Goal: Information Seeking & Learning: Learn about a topic

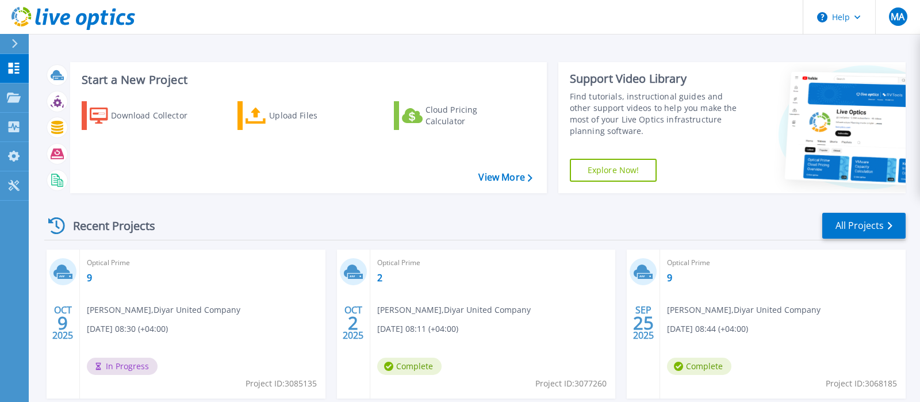
scroll to position [17, 0]
click at [90, 275] on link "9" at bounding box center [89, 278] width 5 height 12
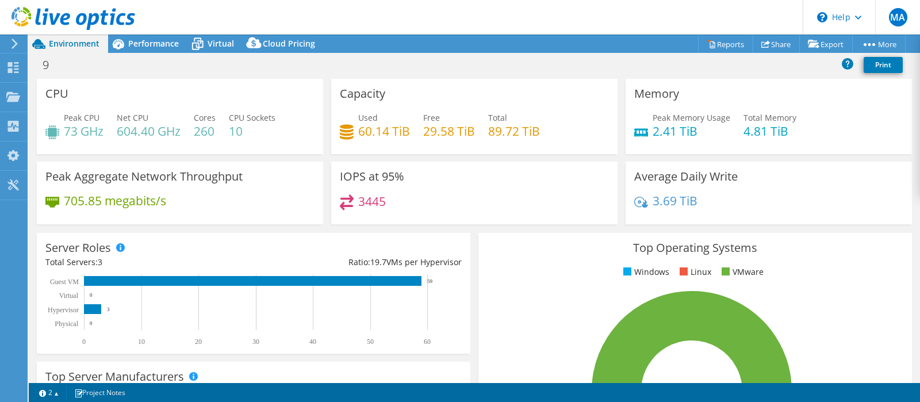
select select "USD"
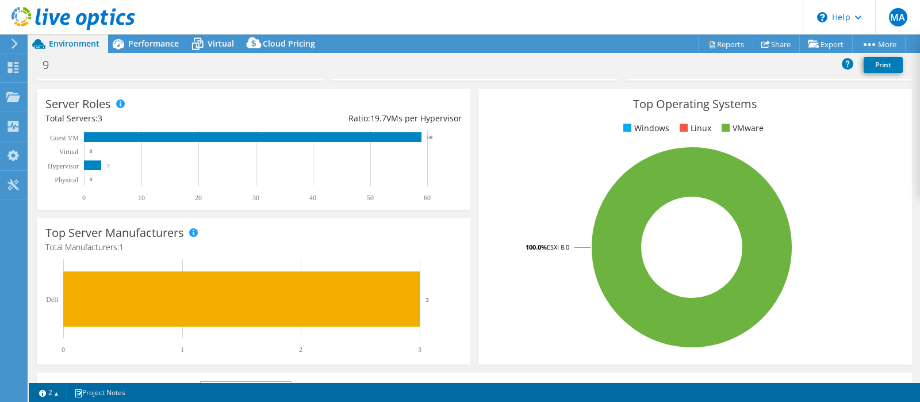
scroll to position [141, 0]
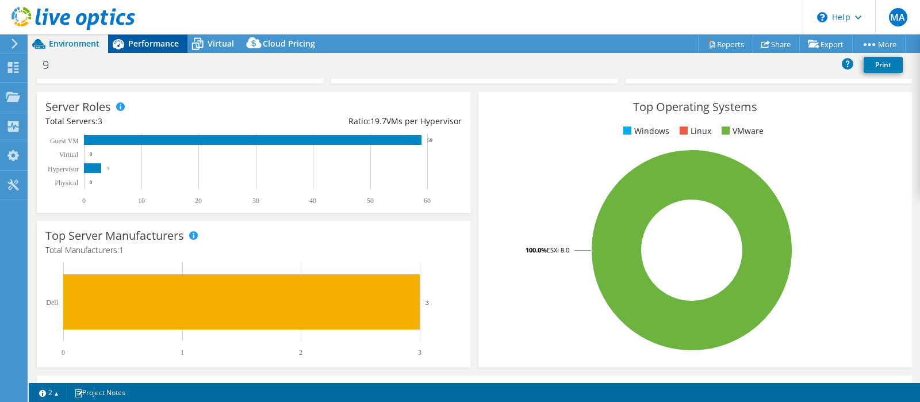
click at [143, 39] on span "Performance" at bounding box center [153, 43] width 51 height 11
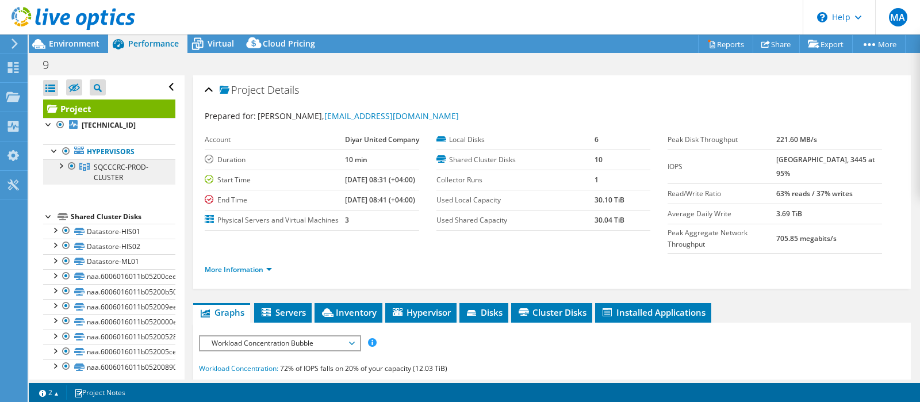
click at [114, 171] on span "SQCCCRC-PROD-CLUSTER" at bounding box center [121, 172] width 55 height 20
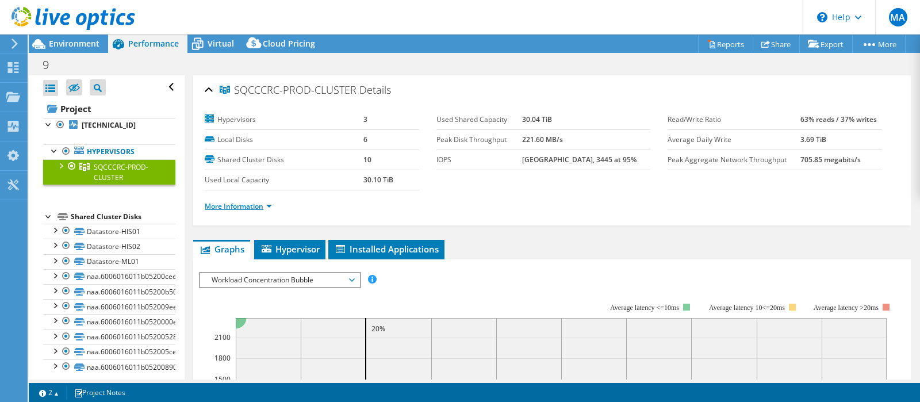
click at [234, 202] on link "More Information" at bounding box center [238, 206] width 67 height 10
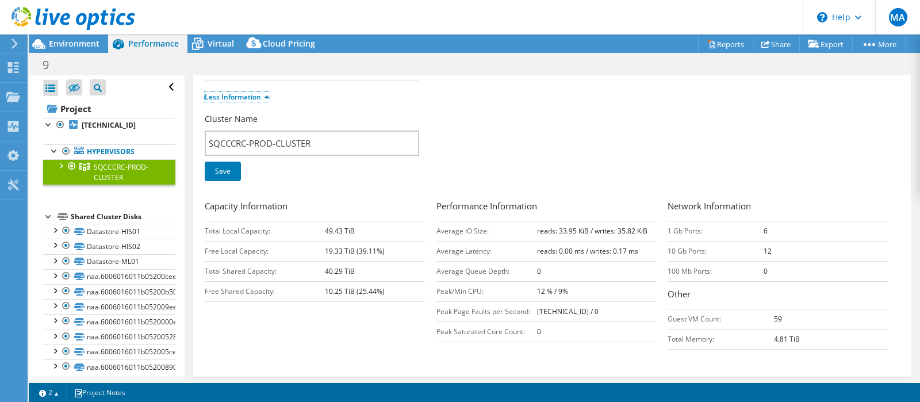
scroll to position [164, 0]
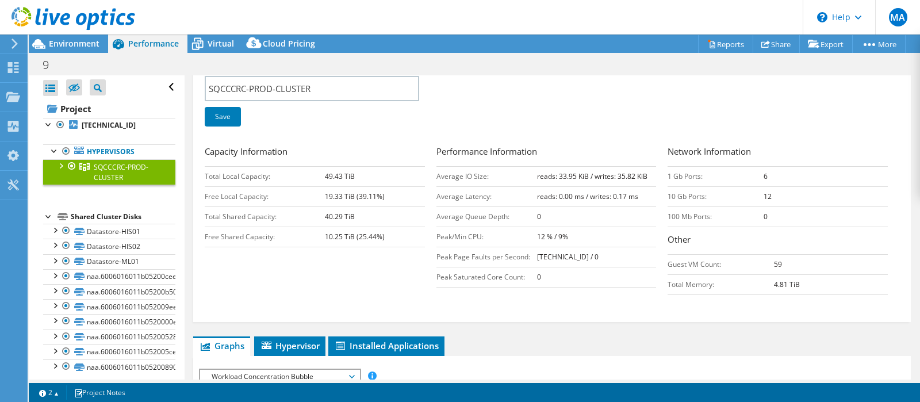
click at [59, 166] on div at bounding box center [61, 165] width 12 height 12
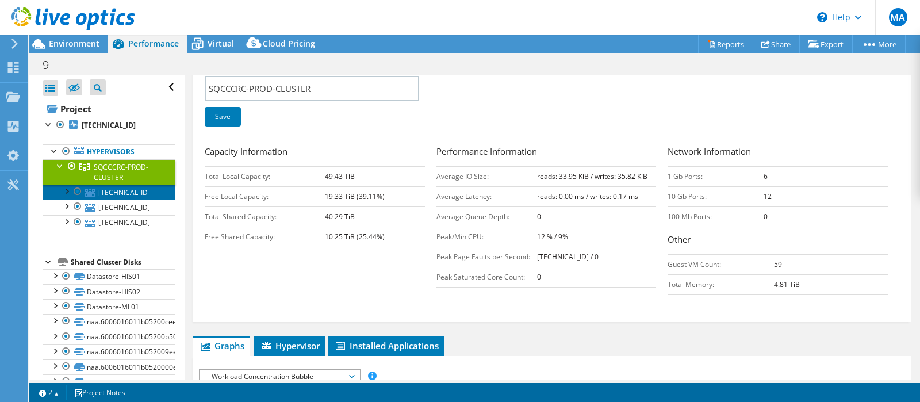
click at [121, 196] on link "[TECHNICAL_ID]" at bounding box center [109, 192] width 132 height 15
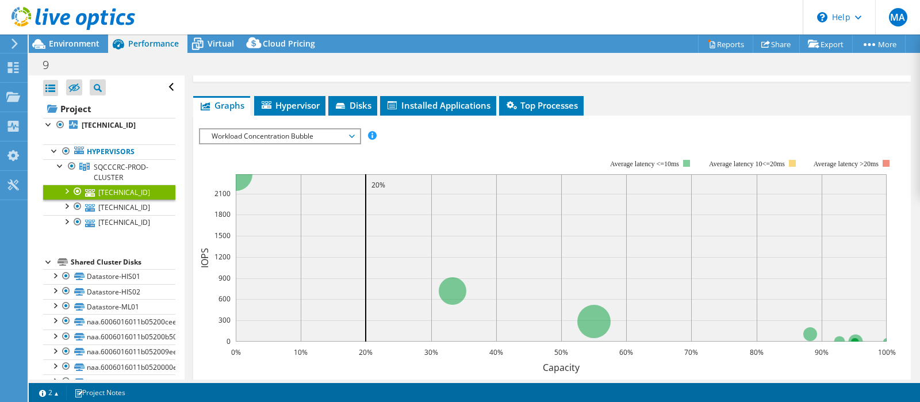
scroll to position [0, 0]
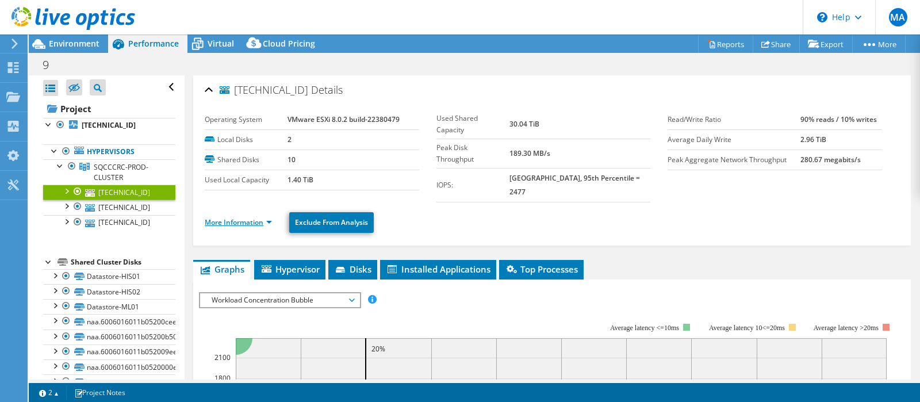
click at [248, 217] on link "More Information" at bounding box center [238, 222] width 67 height 10
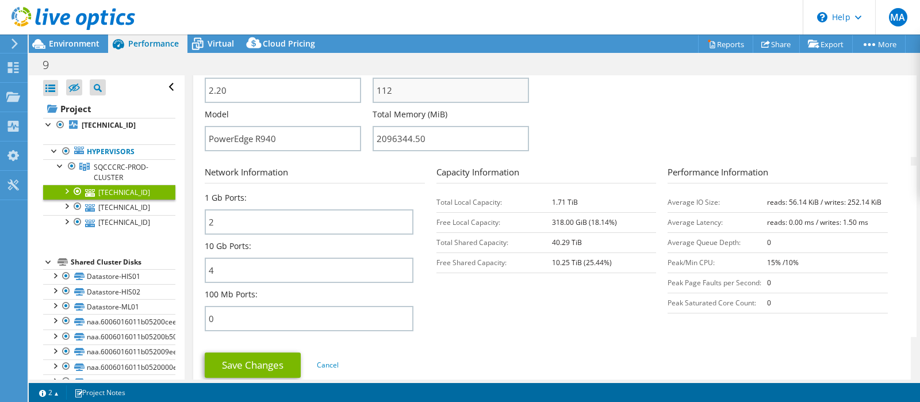
scroll to position [365, 0]
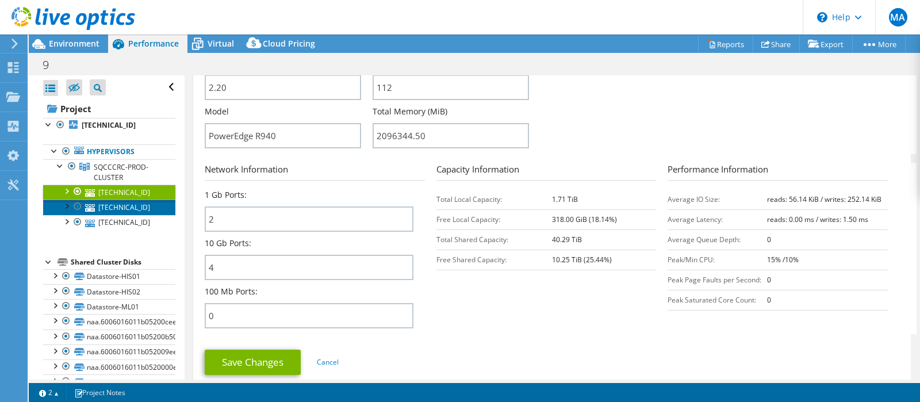
click at [112, 207] on link "[TECHNICAL_ID]" at bounding box center [109, 207] width 132 height 15
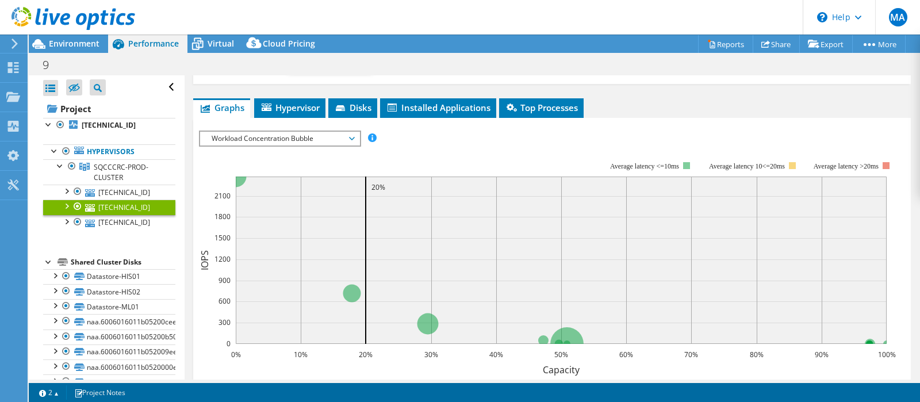
scroll to position [0, 0]
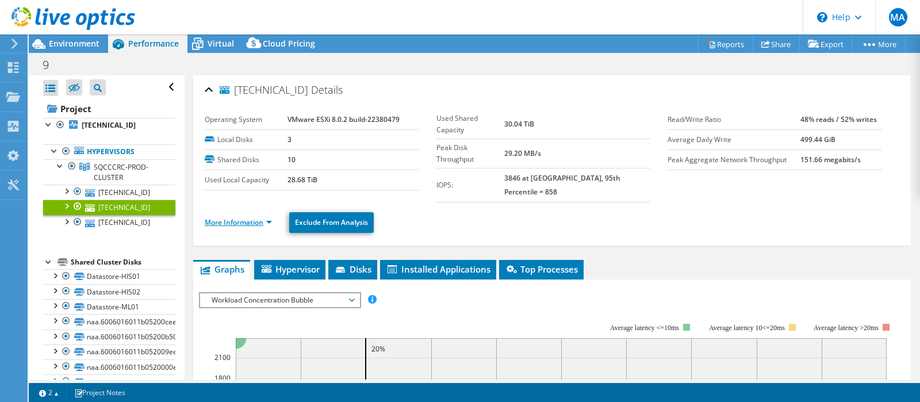
click at [234, 217] on link "More Information" at bounding box center [238, 222] width 67 height 10
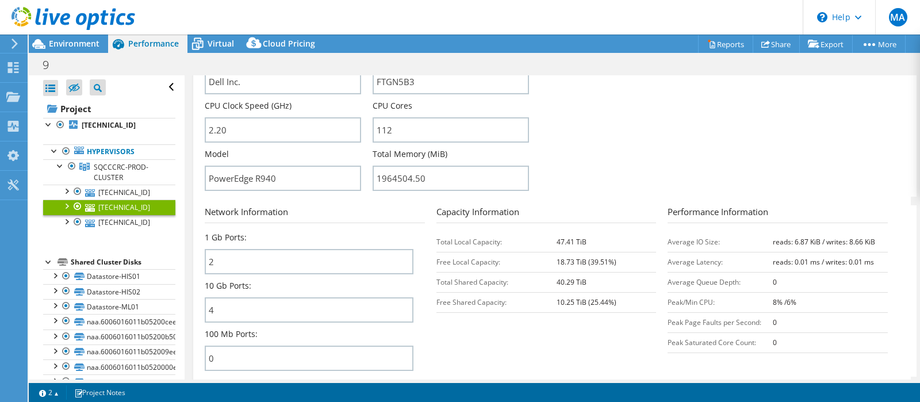
scroll to position [377, 0]
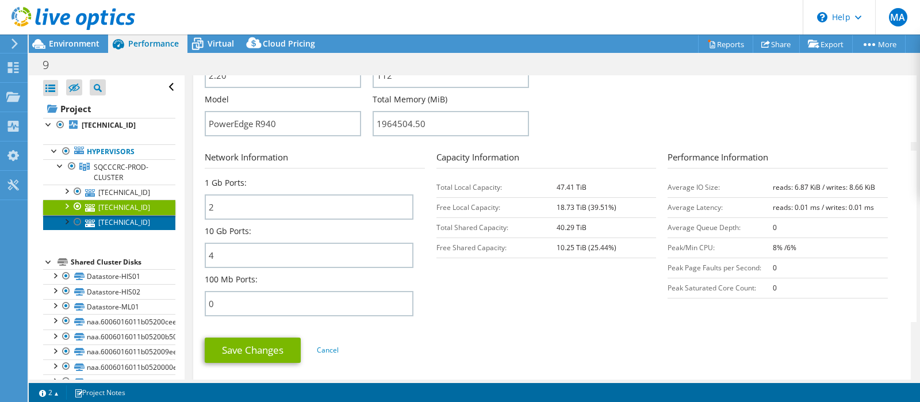
click at [104, 226] on link "[TECHNICAL_ID]" at bounding box center [109, 222] width 132 height 15
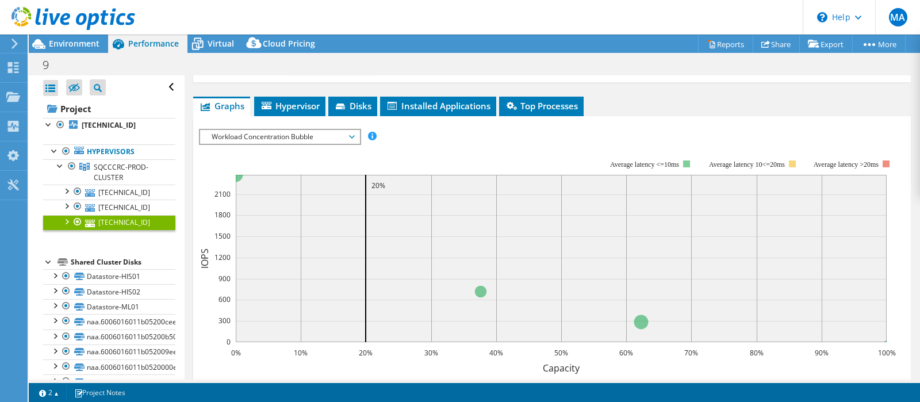
scroll to position [0, 0]
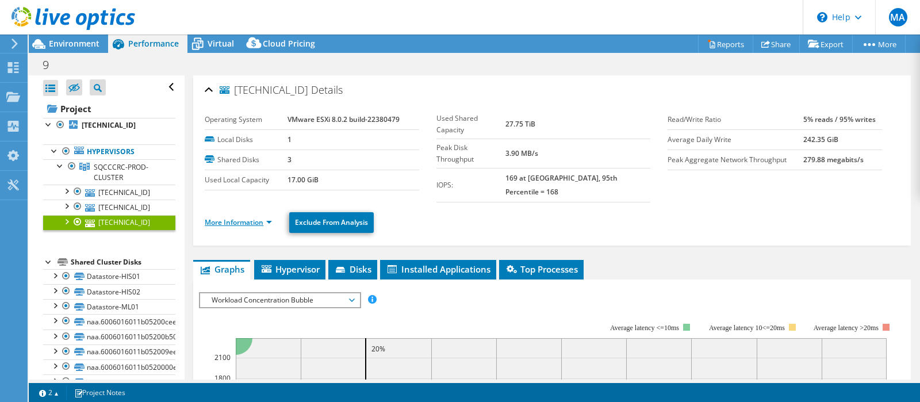
click at [223, 217] on link "More Information" at bounding box center [238, 222] width 67 height 10
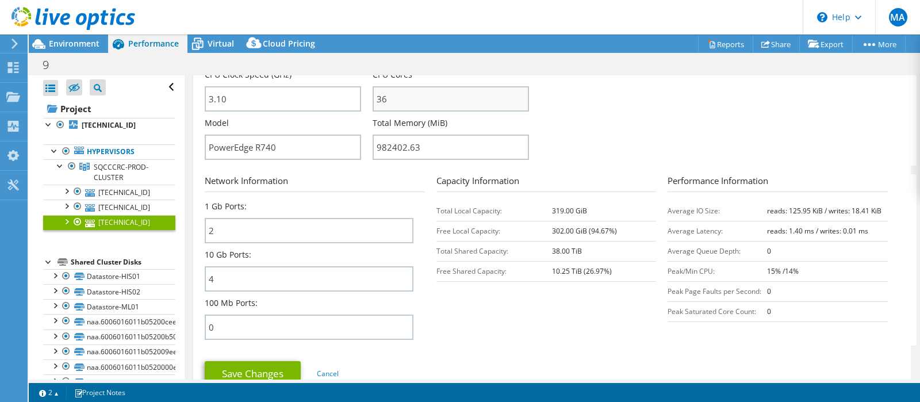
scroll to position [407, 0]
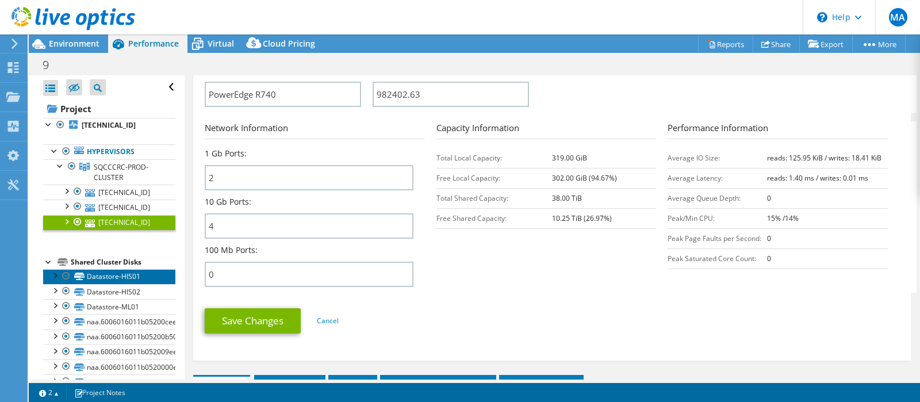
click at [127, 280] on link "Datastore-HIS01" at bounding box center [109, 276] width 132 height 15
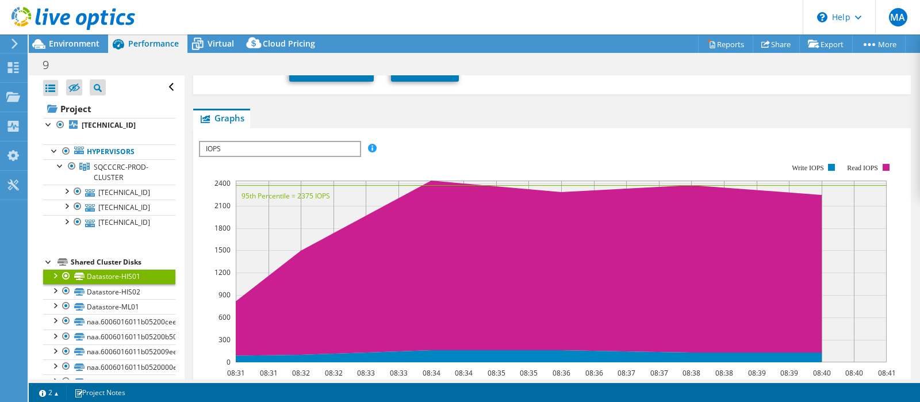
scroll to position [4, 0]
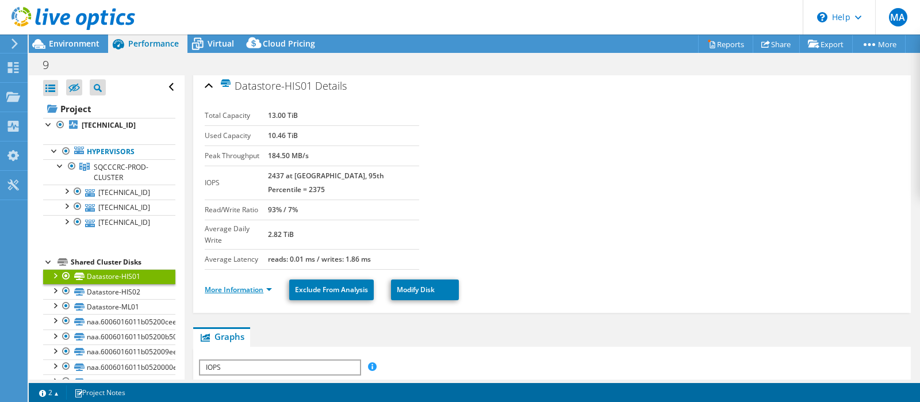
click at [232, 285] on link "More Information" at bounding box center [238, 290] width 67 height 10
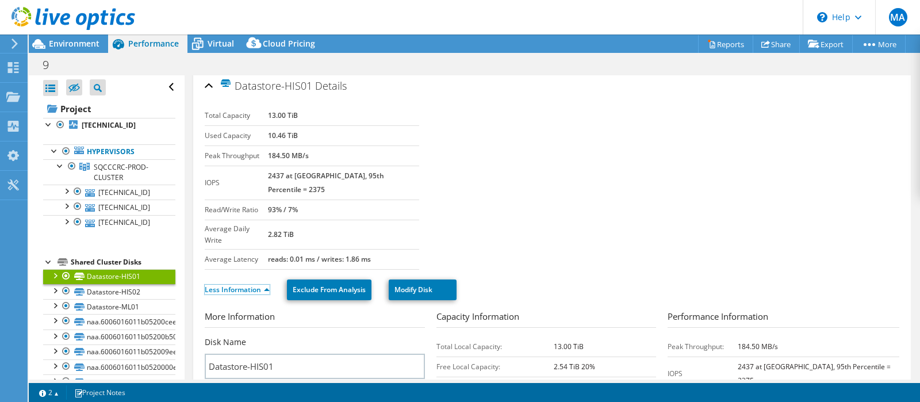
scroll to position [168, 0]
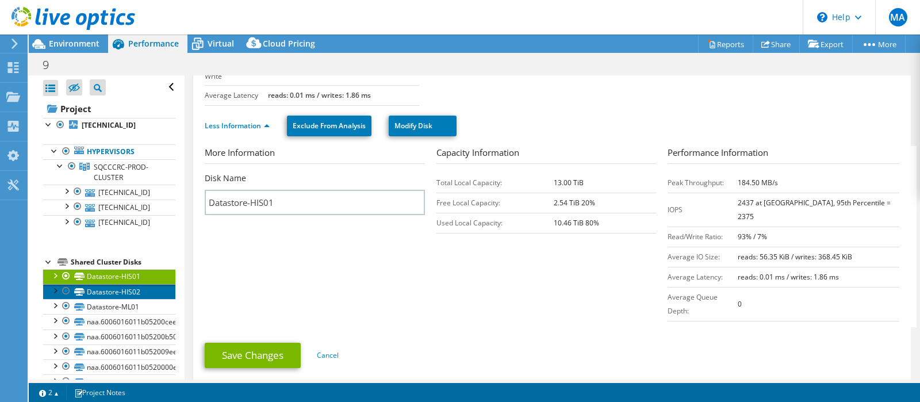
click at [103, 288] on link "Datastore-HIS02" at bounding box center [109, 291] width 132 height 15
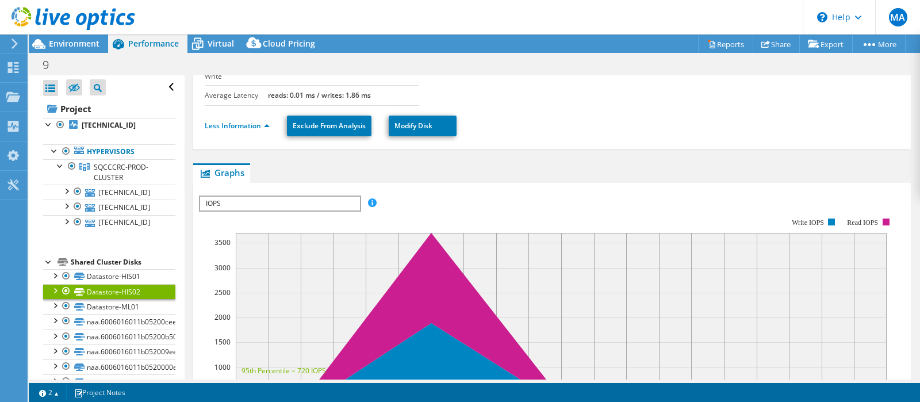
scroll to position [0, 0]
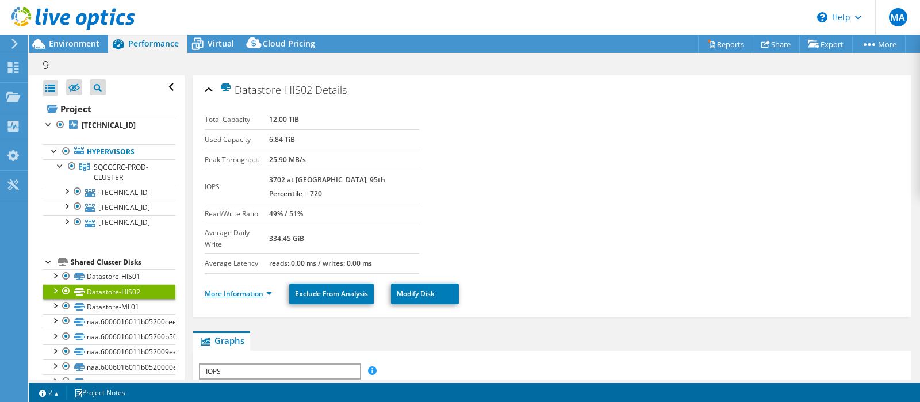
click at [249, 289] on link "More Information" at bounding box center [238, 294] width 67 height 10
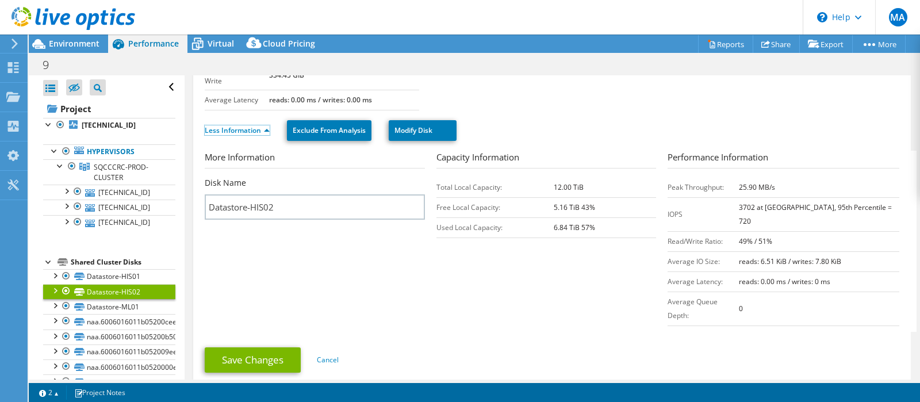
scroll to position [164, 0]
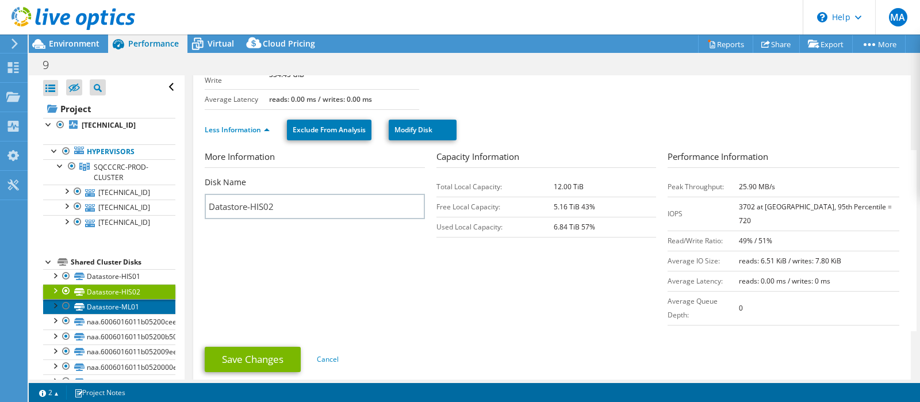
click at [118, 309] on link "Datastore-ML01" at bounding box center [109, 306] width 132 height 15
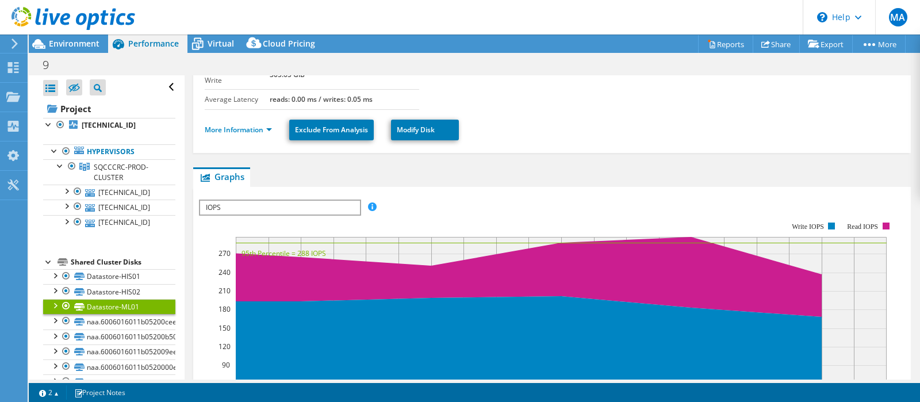
scroll to position [0, 0]
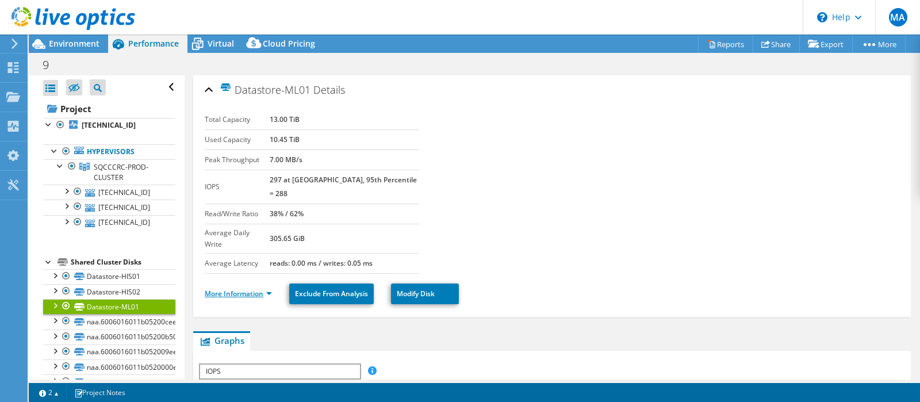
click at [232, 289] on link "More Information" at bounding box center [238, 294] width 67 height 10
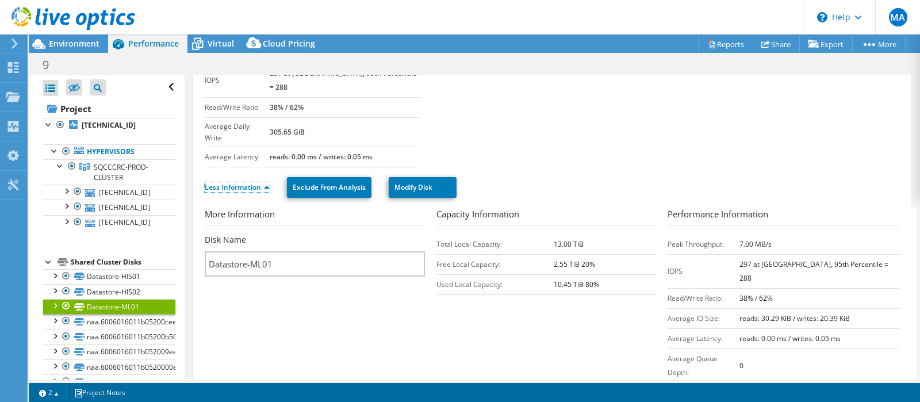
scroll to position [109, 0]
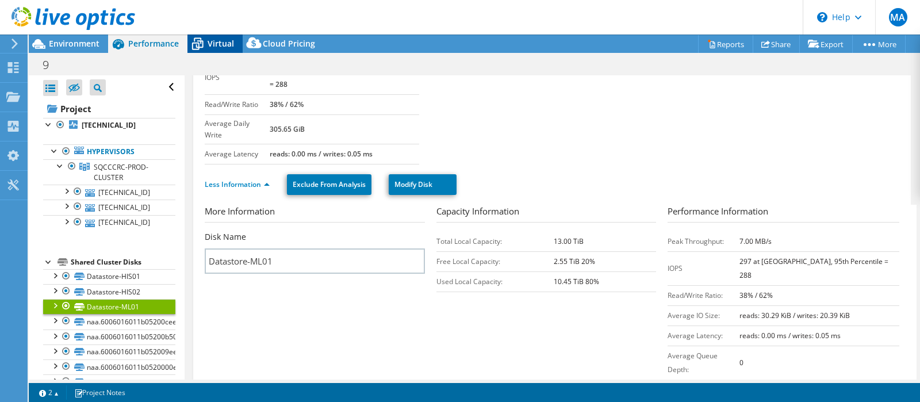
click at [216, 45] on span "Virtual" at bounding box center [221, 43] width 26 height 11
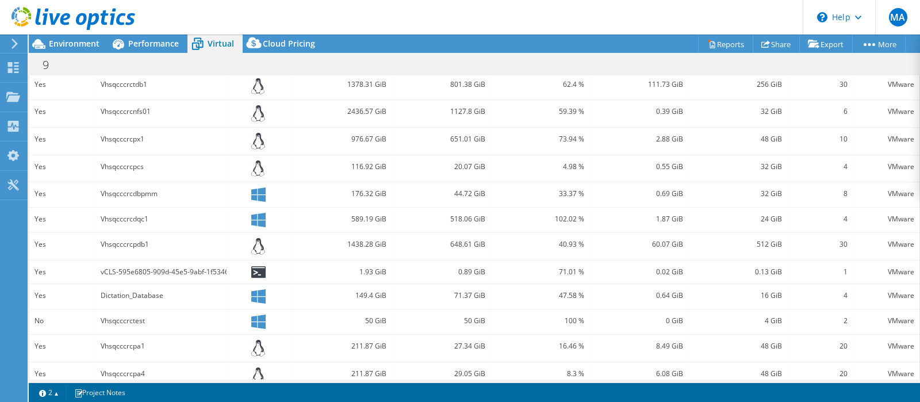
scroll to position [217, 0]
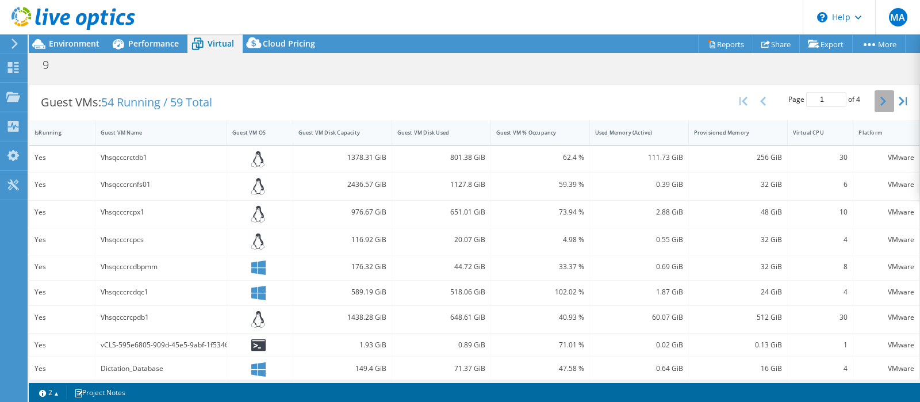
click at [881, 104] on button "button" at bounding box center [885, 101] width 20 height 22
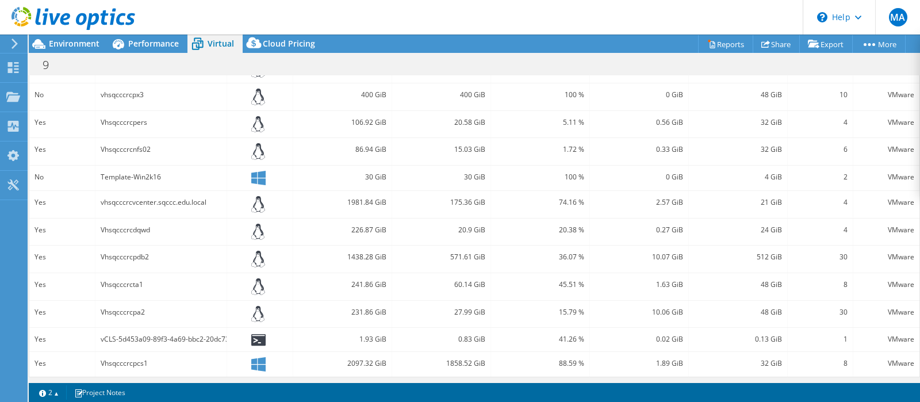
scroll to position [167, 0]
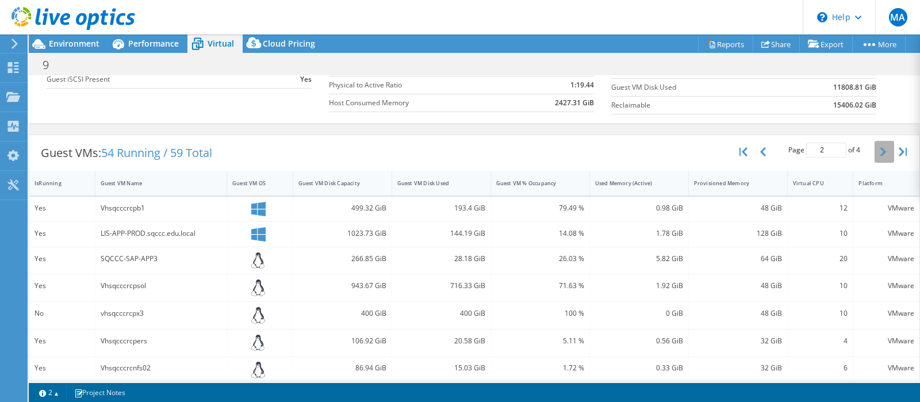
click at [890, 147] on button "button" at bounding box center [885, 152] width 20 height 22
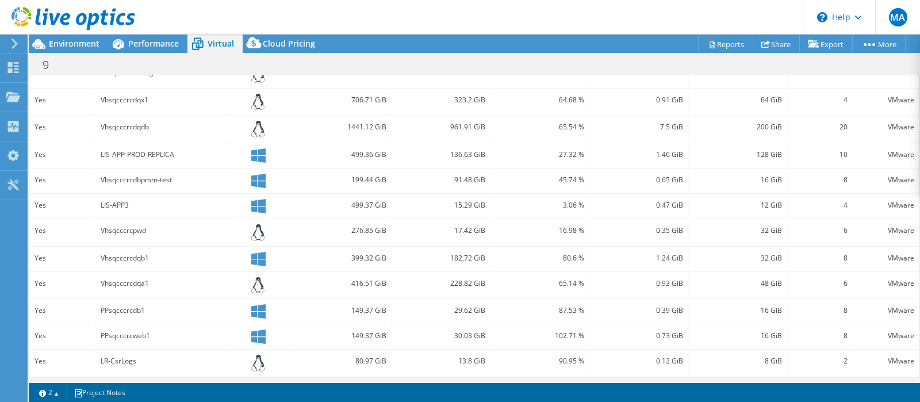
scroll to position [164, 0]
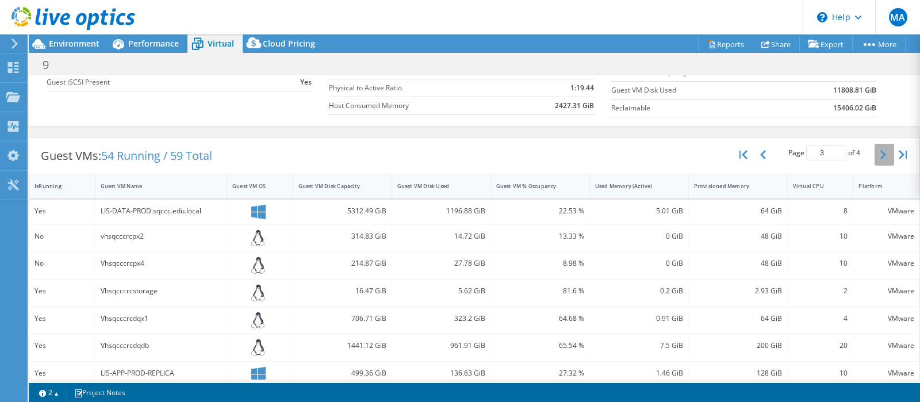
click at [886, 151] on button "button" at bounding box center [885, 155] width 20 height 22
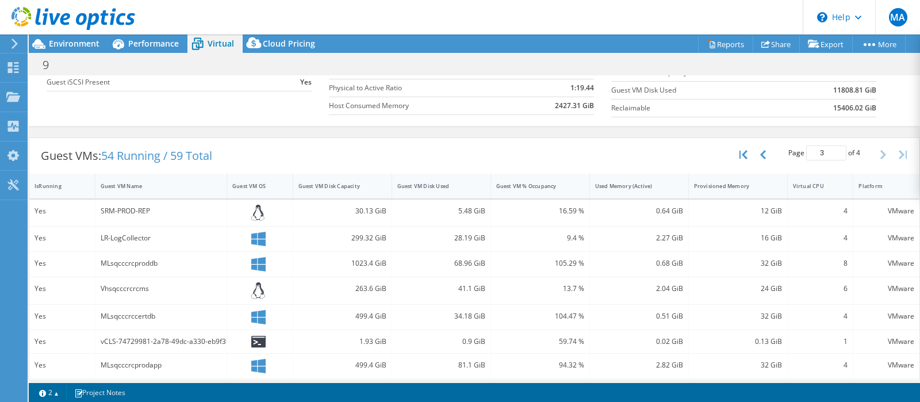
type input "4"
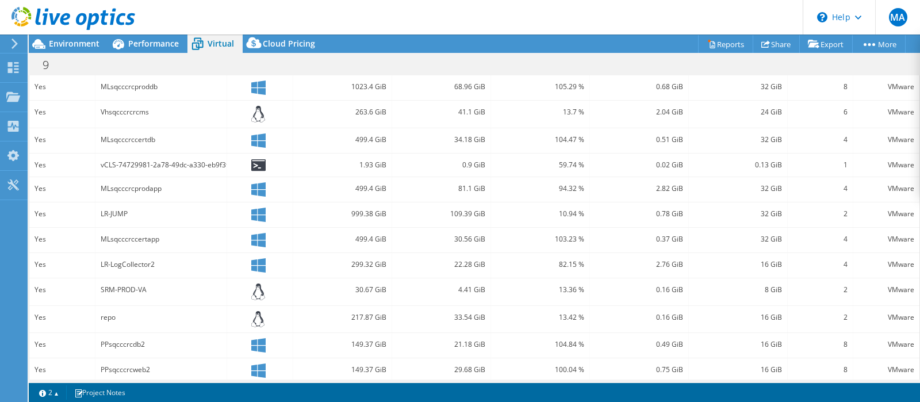
scroll to position [348, 0]
